Goal: Answer question/provide support

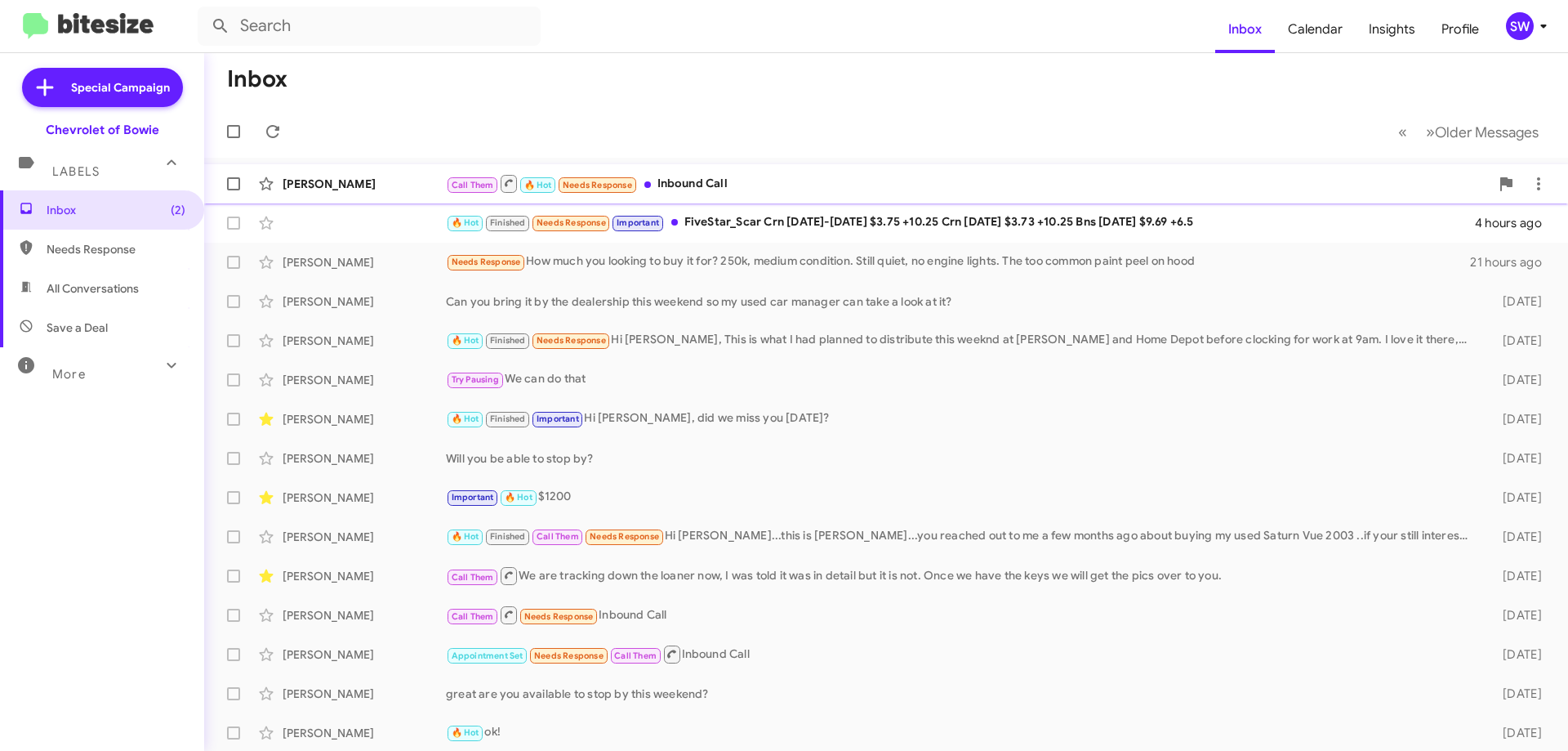
click at [698, 187] on div "Call Them 🔥 Hot Needs Response Inbound Call" at bounding box center [968, 183] width 1044 height 20
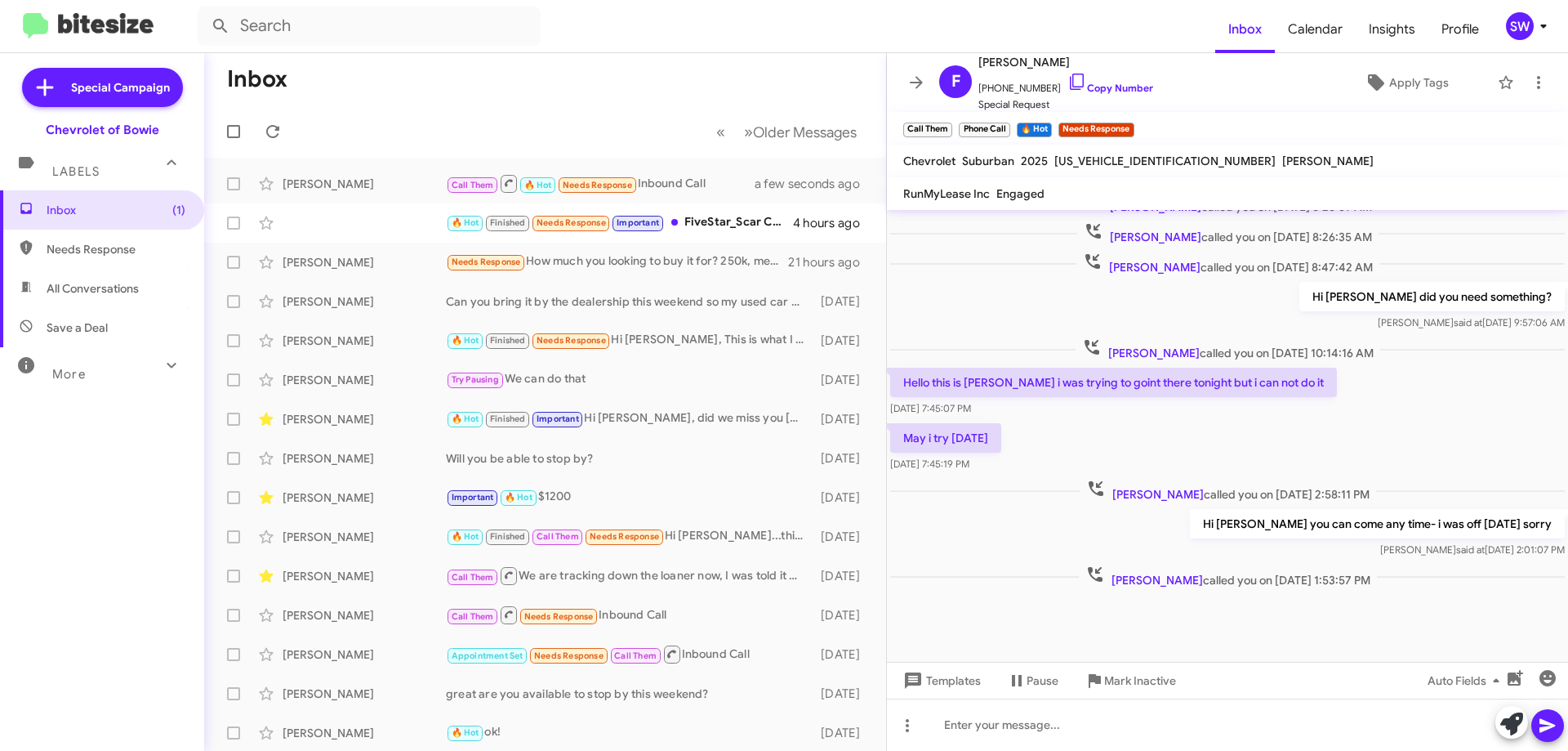
scroll to position [602, 0]
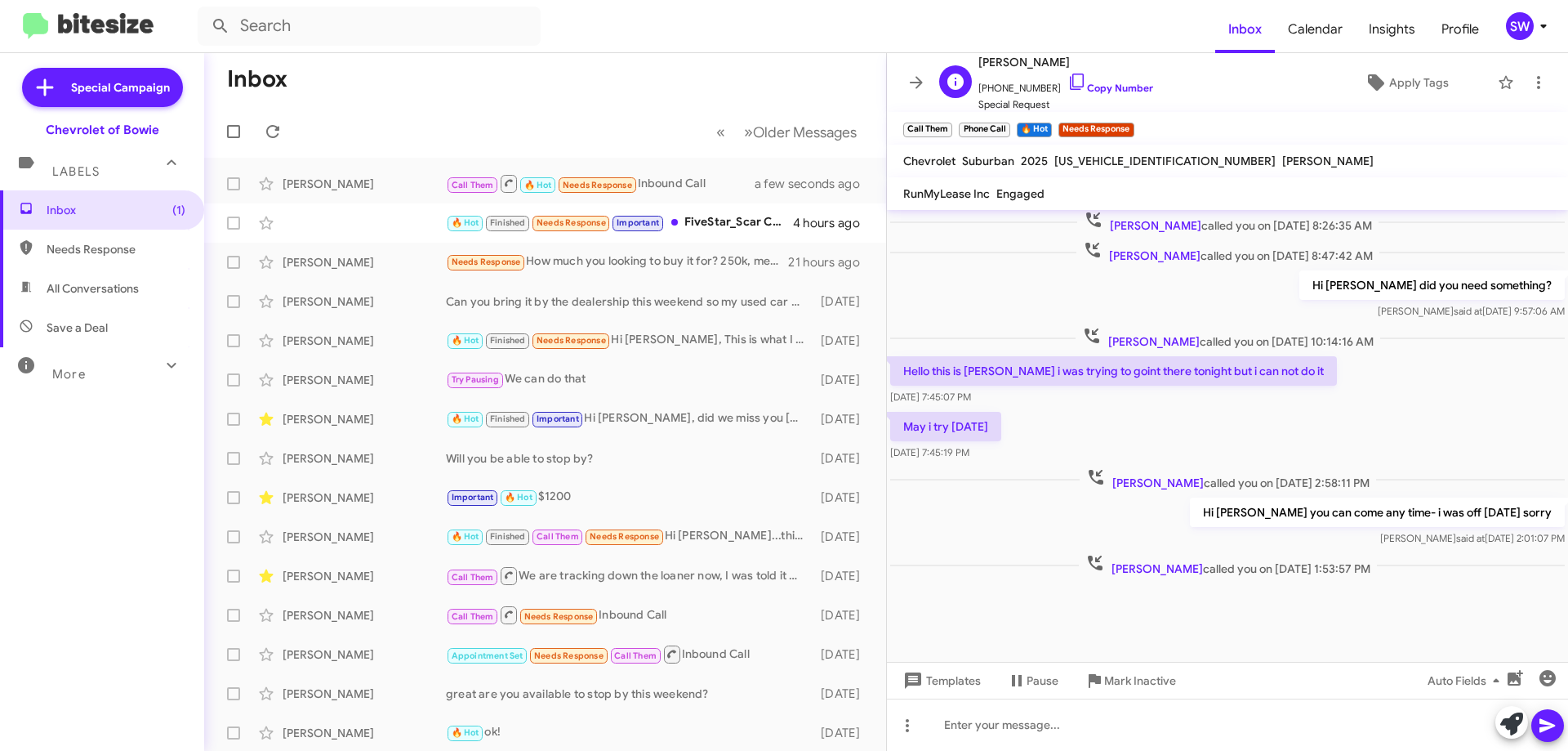
click at [1063, 63] on span "[PERSON_NAME]" at bounding box center [1066, 62] width 175 height 20
copy span "Rodriguez"
click at [1068, 82] on icon at bounding box center [1078, 82] width 20 height 20
copy span "Rodriguez"
